Goal: Check status

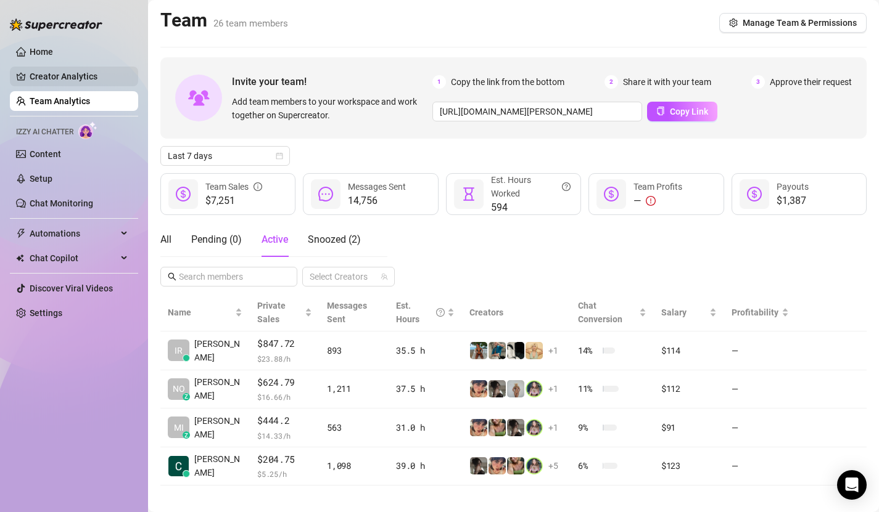
click at [76, 73] on link "Creator Analytics" at bounding box center [79, 77] width 99 height 20
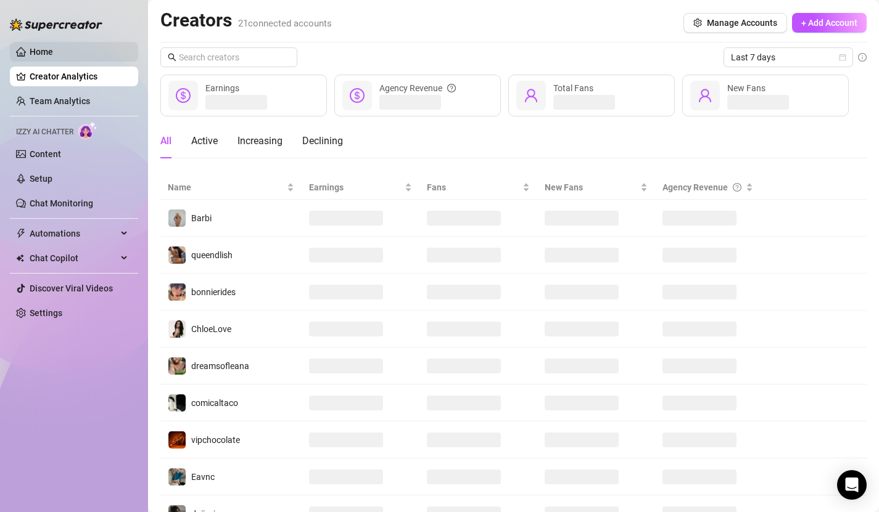
click at [41, 51] on link "Home" at bounding box center [41, 52] width 23 height 10
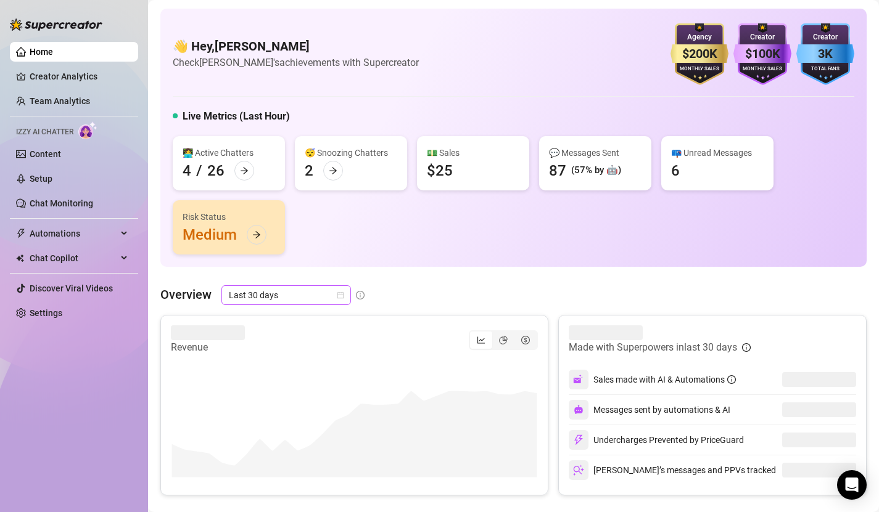
click at [341, 298] on icon "calendar" at bounding box center [340, 295] width 7 height 7
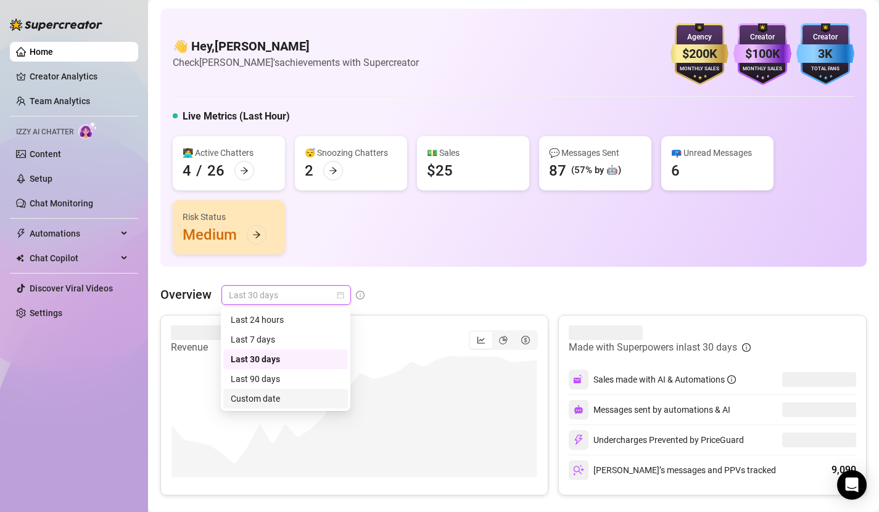
click at [300, 393] on div "Custom date" at bounding box center [286, 399] width 110 height 14
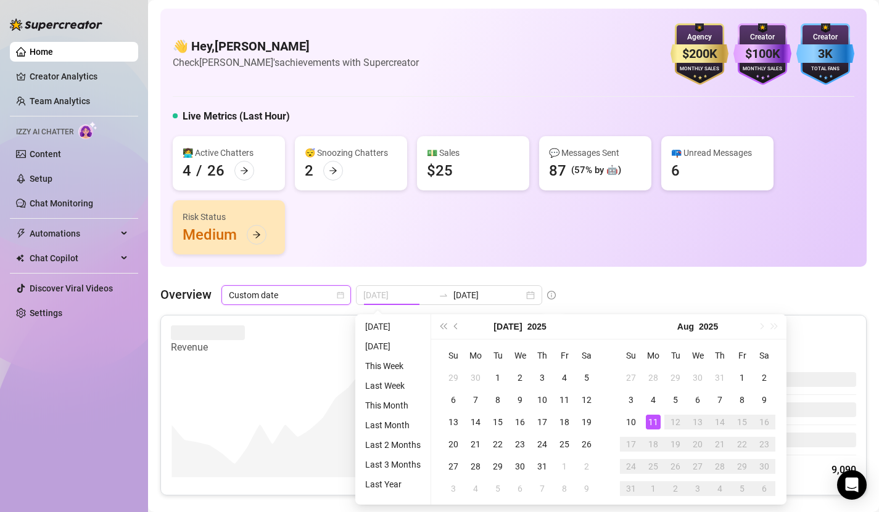
click at [652, 417] on div "11" at bounding box center [653, 422] width 15 height 15
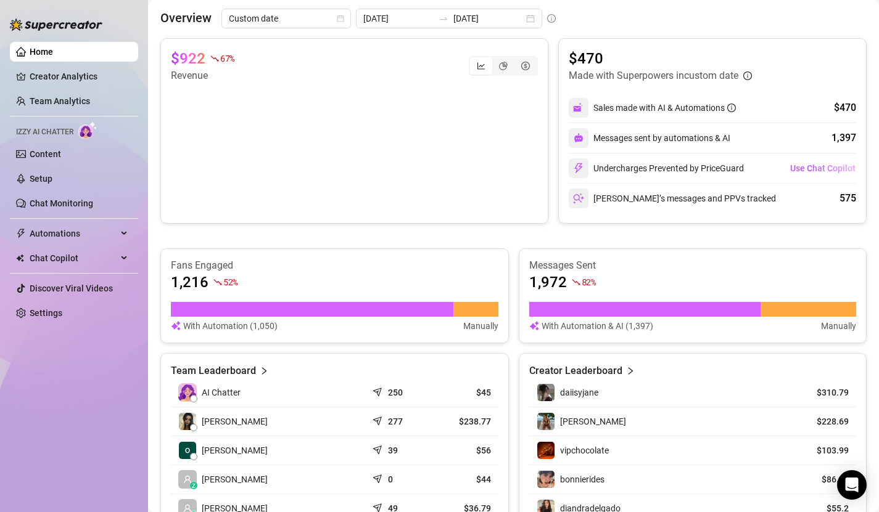
scroll to position [97, 0]
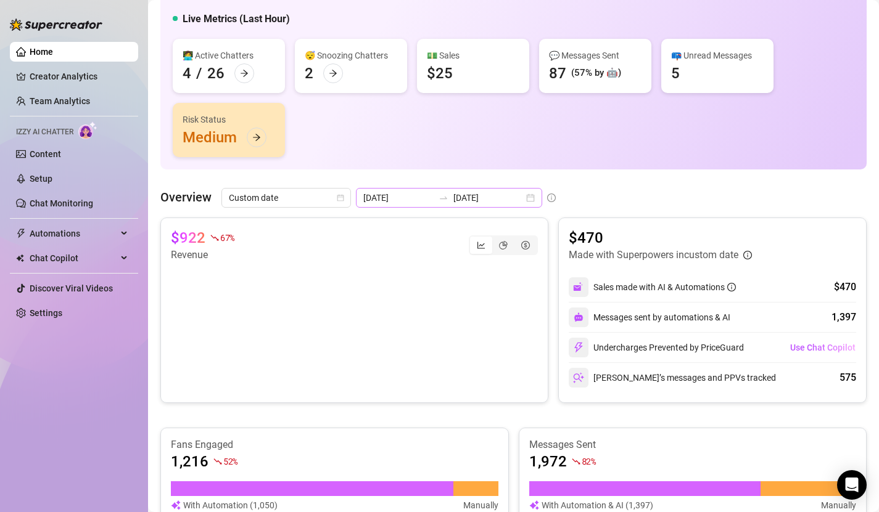
click at [498, 199] on div "[DATE] [DATE]" at bounding box center [449, 198] width 186 height 20
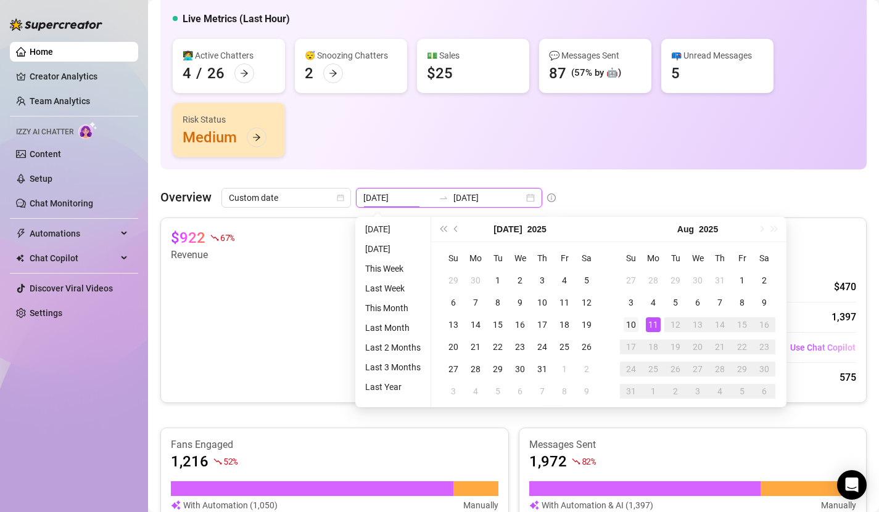
type input "[DATE]"
click at [631, 323] on div "10" at bounding box center [630, 325] width 15 height 15
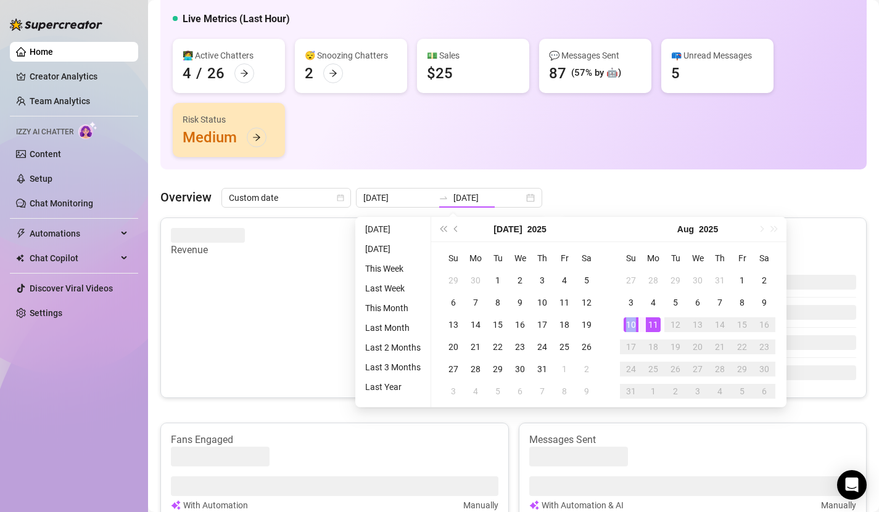
type input "[DATE]"
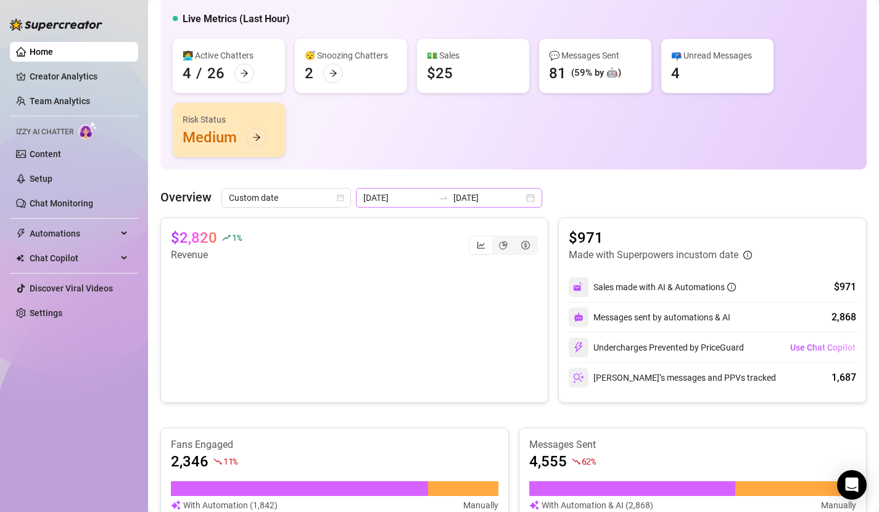
click at [502, 198] on div "[DATE] [DATE]" at bounding box center [449, 198] width 186 height 20
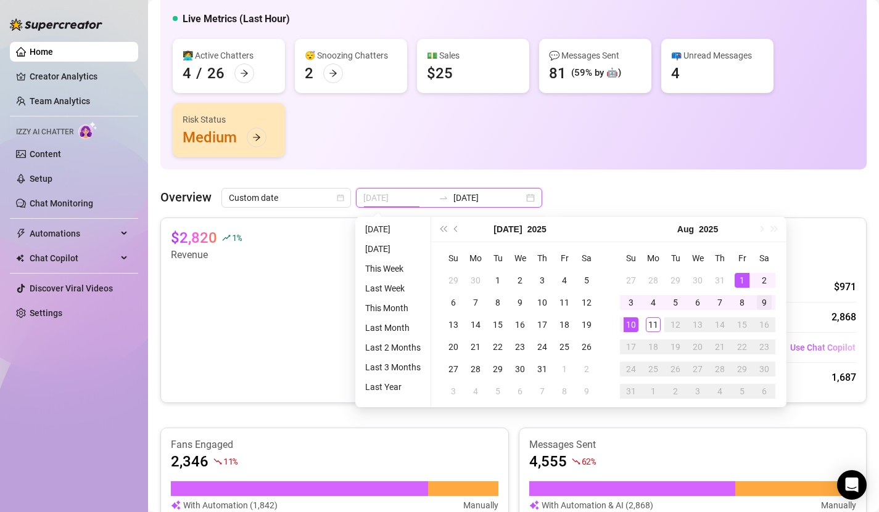
type input "[DATE]"
click at [763, 302] on div "9" at bounding box center [764, 302] width 15 height 15
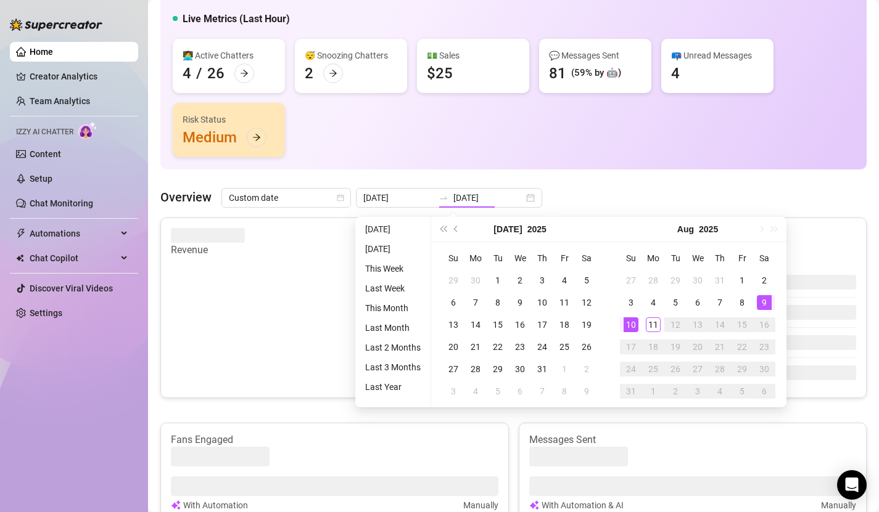
type input "[DATE]"
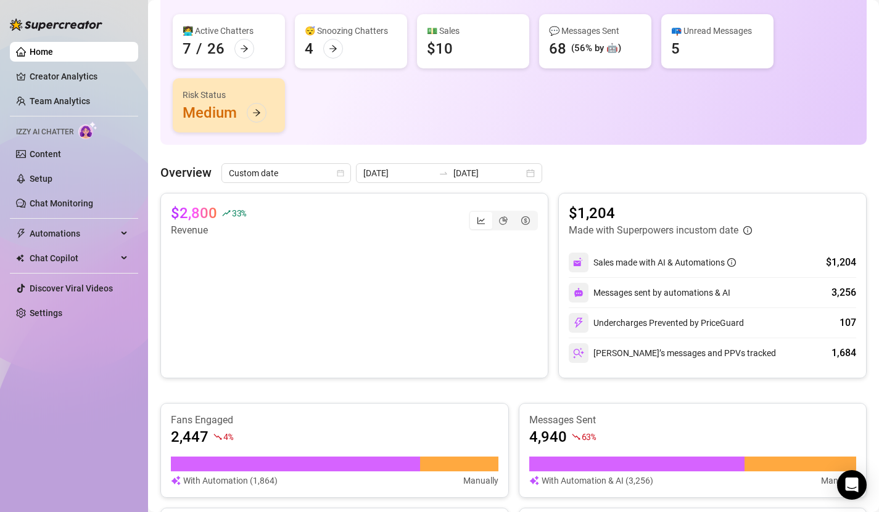
scroll to position [0, 0]
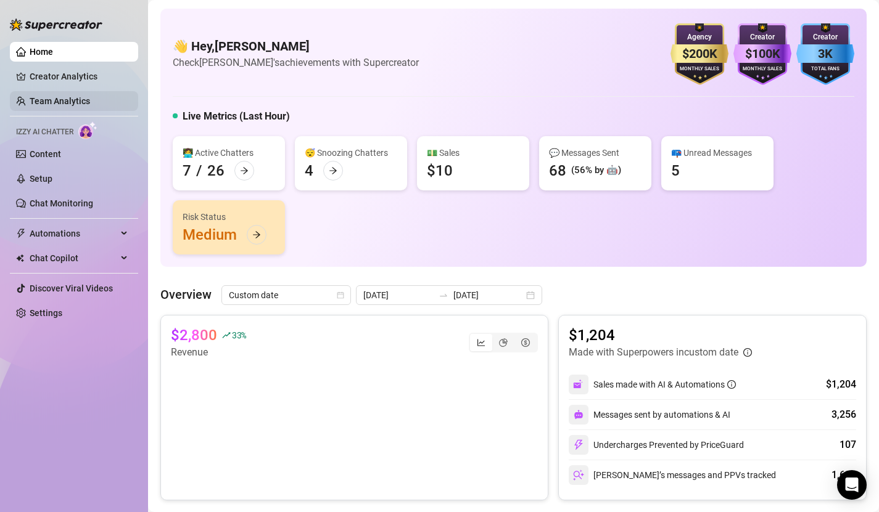
click at [76, 96] on link "Team Analytics" at bounding box center [60, 101] width 60 height 10
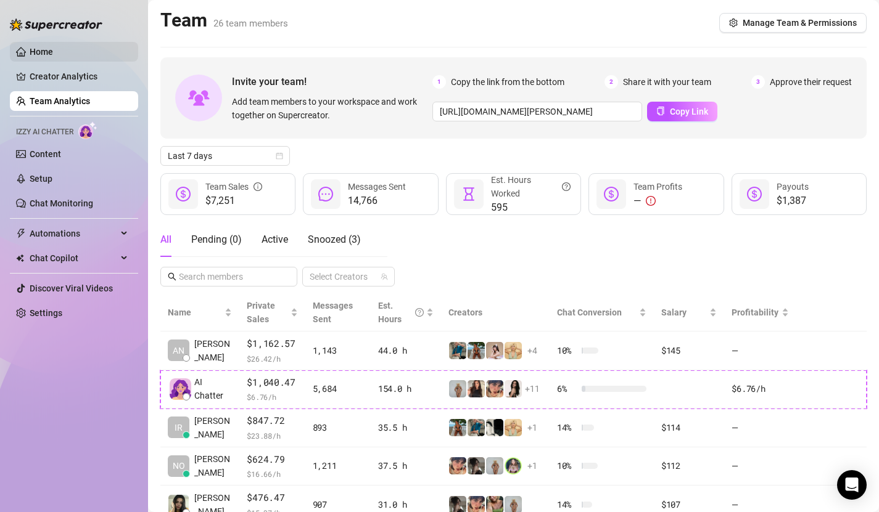
click at [52, 51] on link "Home" at bounding box center [41, 52] width 23 height 10
